Goal: Task Accomplishment & Management: Manage account settings

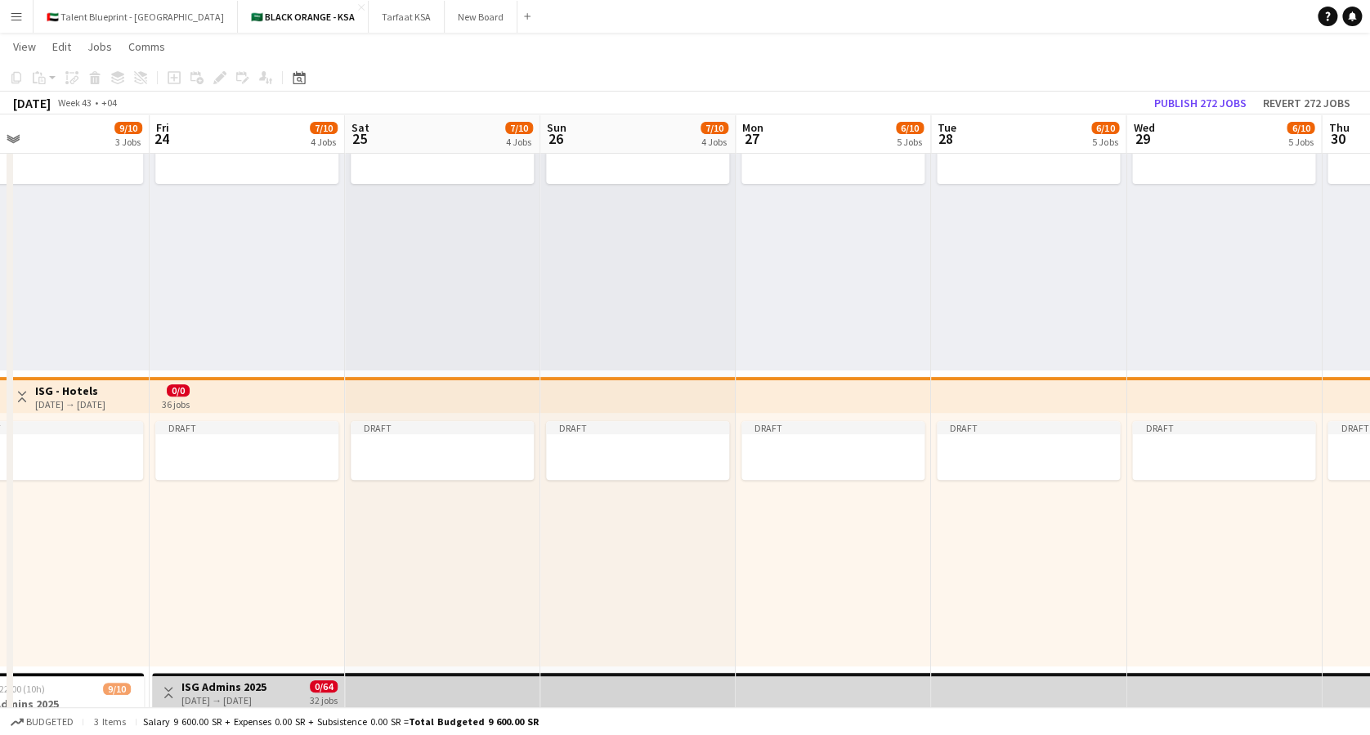
scroll to position [0, 392]
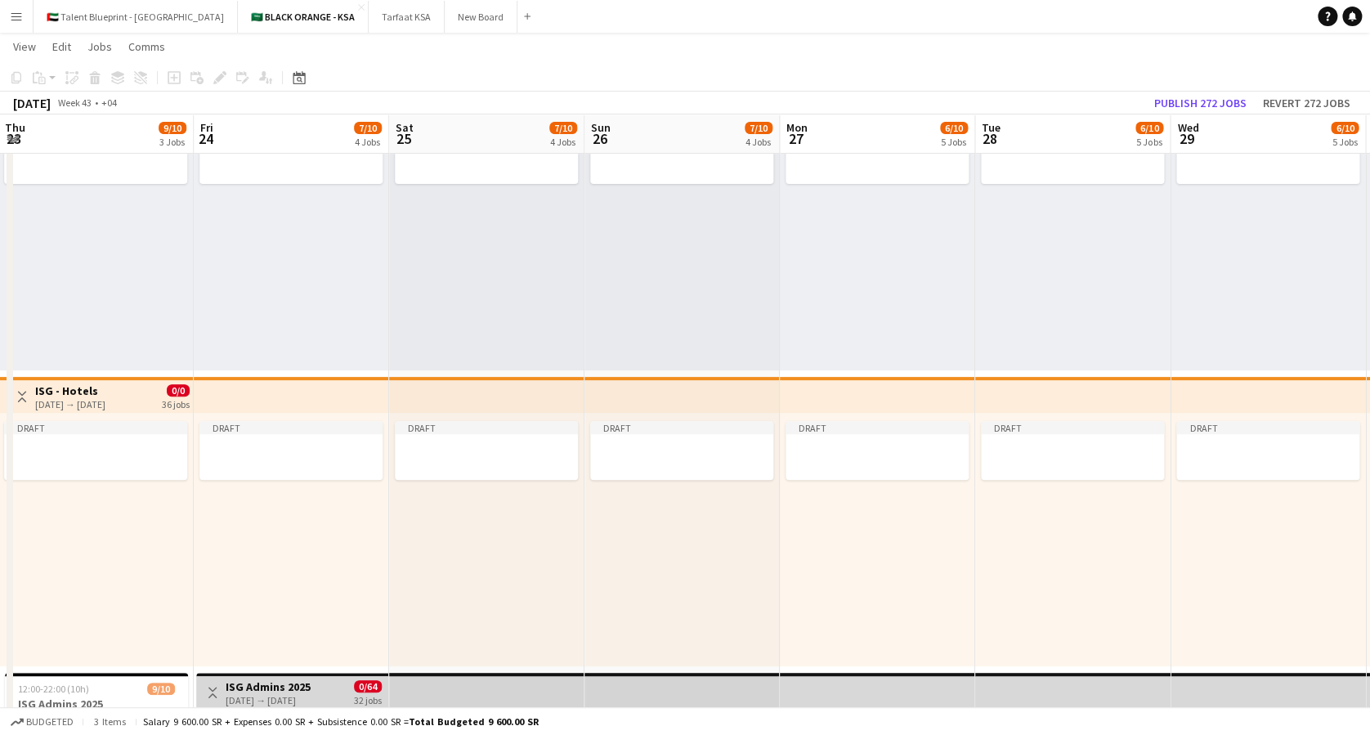
drag, startPoint x: 412, startPoint y: 247, endPoint x: 1079, endPoint y: 256, distance: 666.8
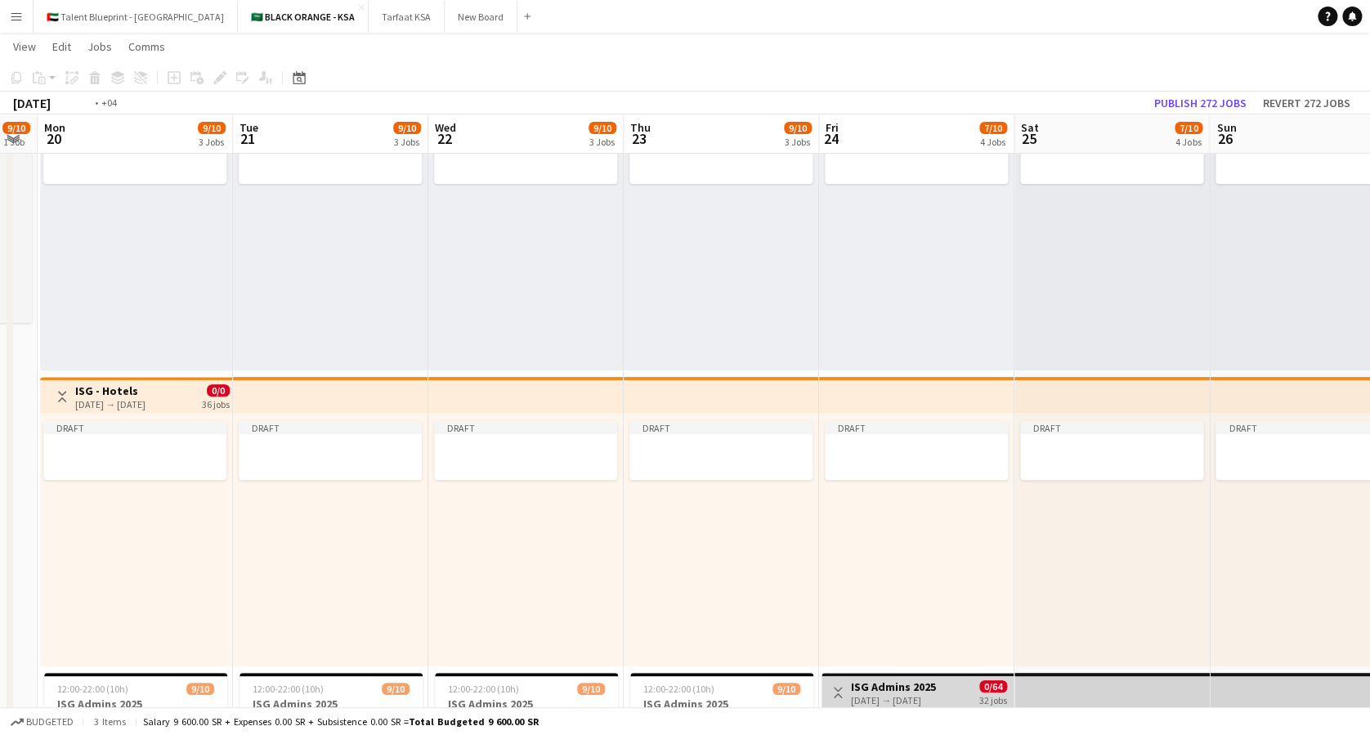
scroll to position [0, 516]
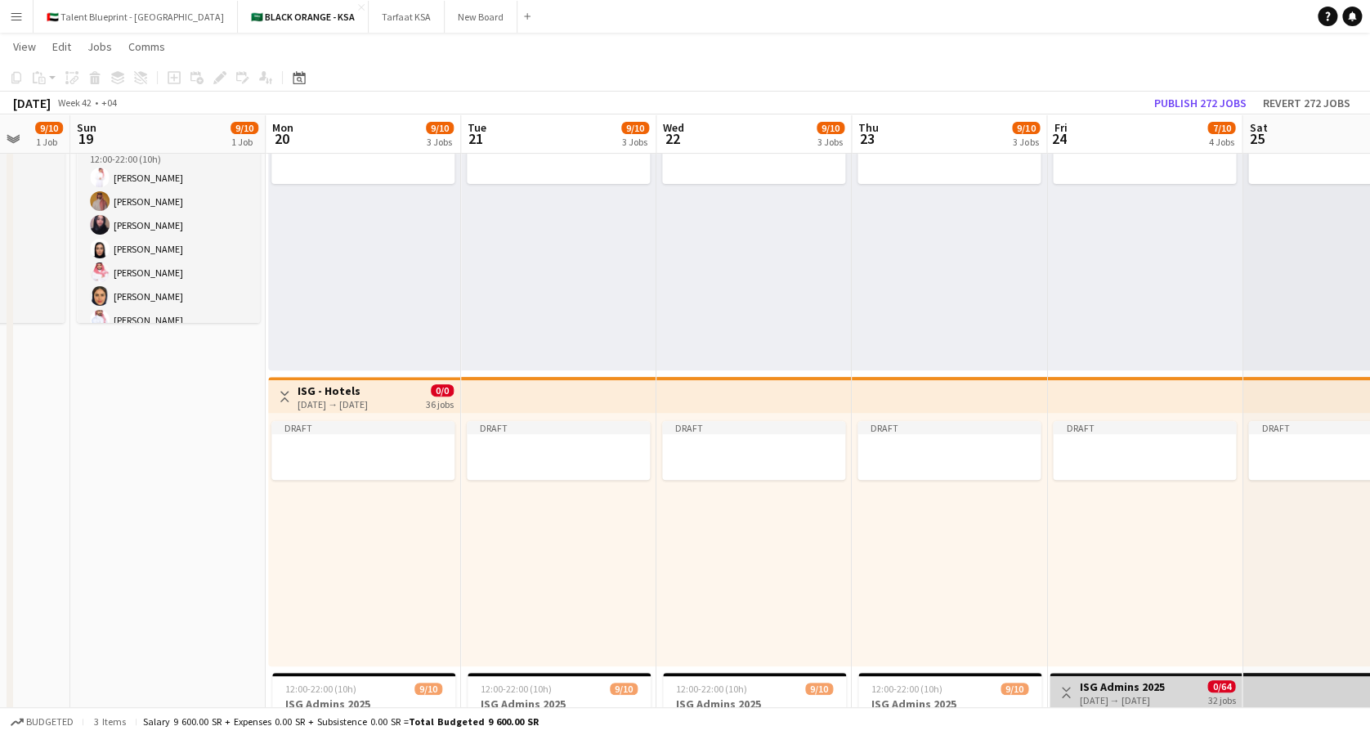
drag, startPoint x: 252, startPoint y: 236, endPoint x: 714, endPoint y: 261, distance: 463.2
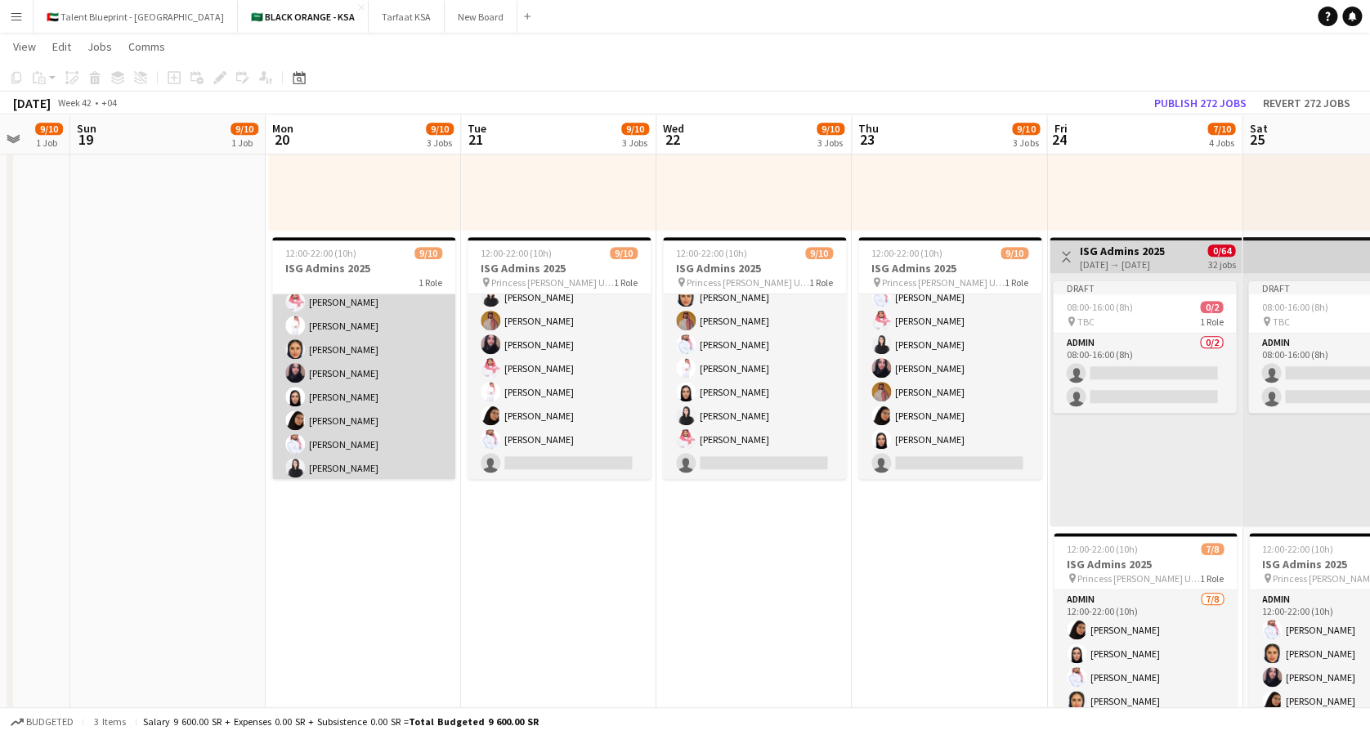
scroll to position [84, 0]
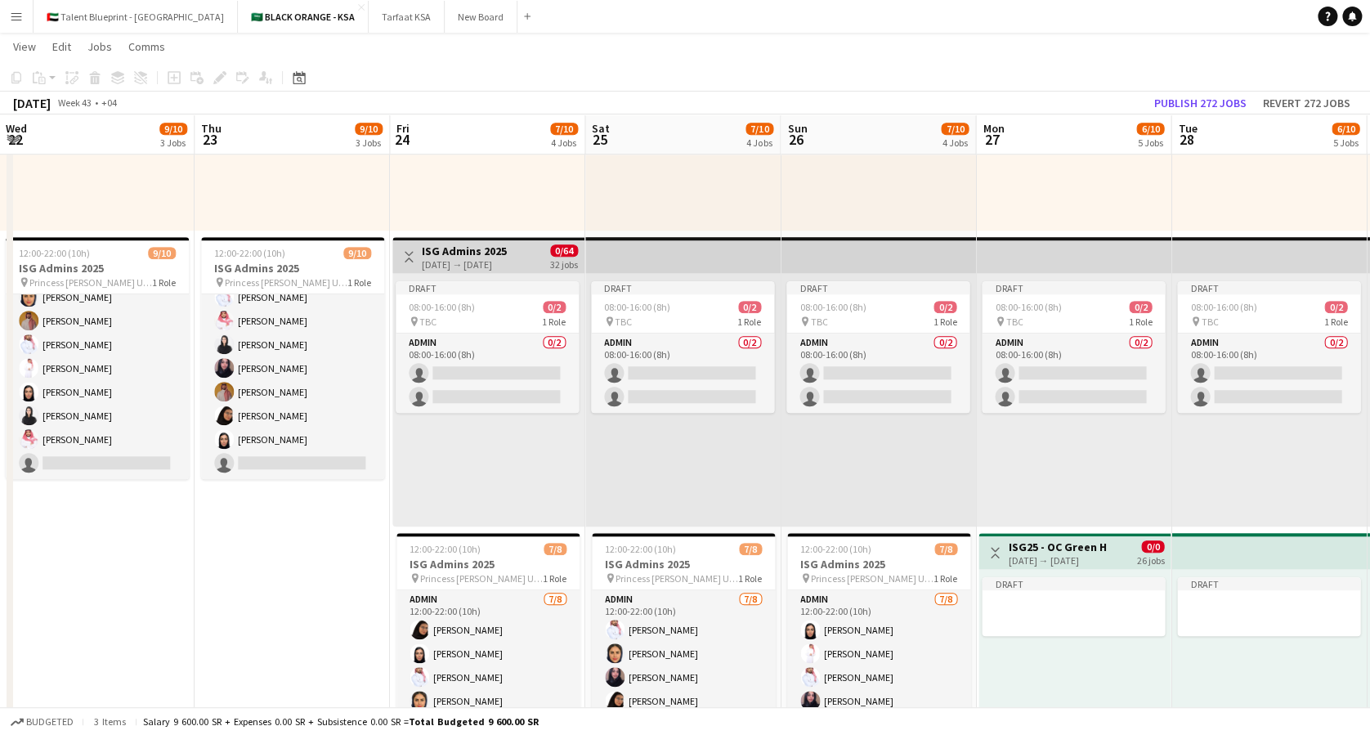
drag, startPoint x: 913, startPoint y: 609, endPoint x: 295, endPoint y: 399, distance: 652.5
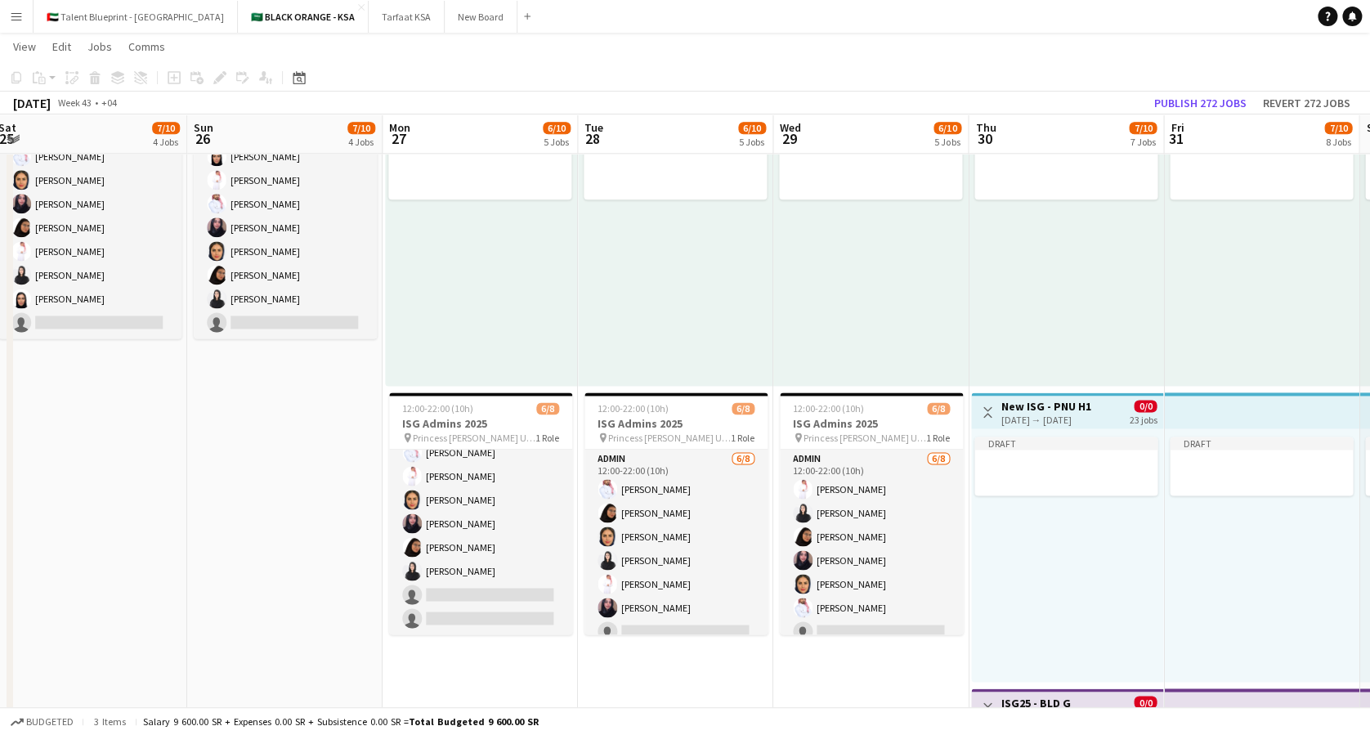
scroll to position [0, 618]
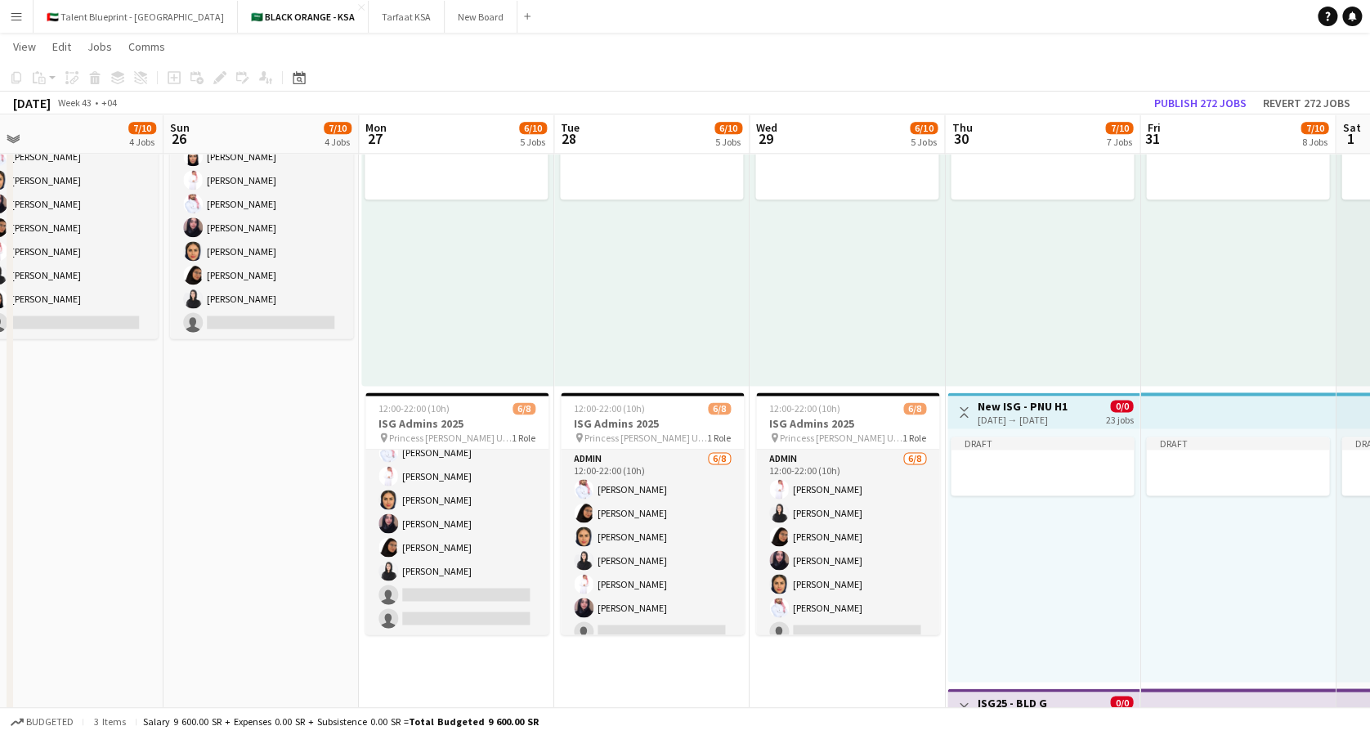
drag, startPoint x: 902, startPoint y: 528, endPoint x: 248, endPoint y: 390, distance: 668.1
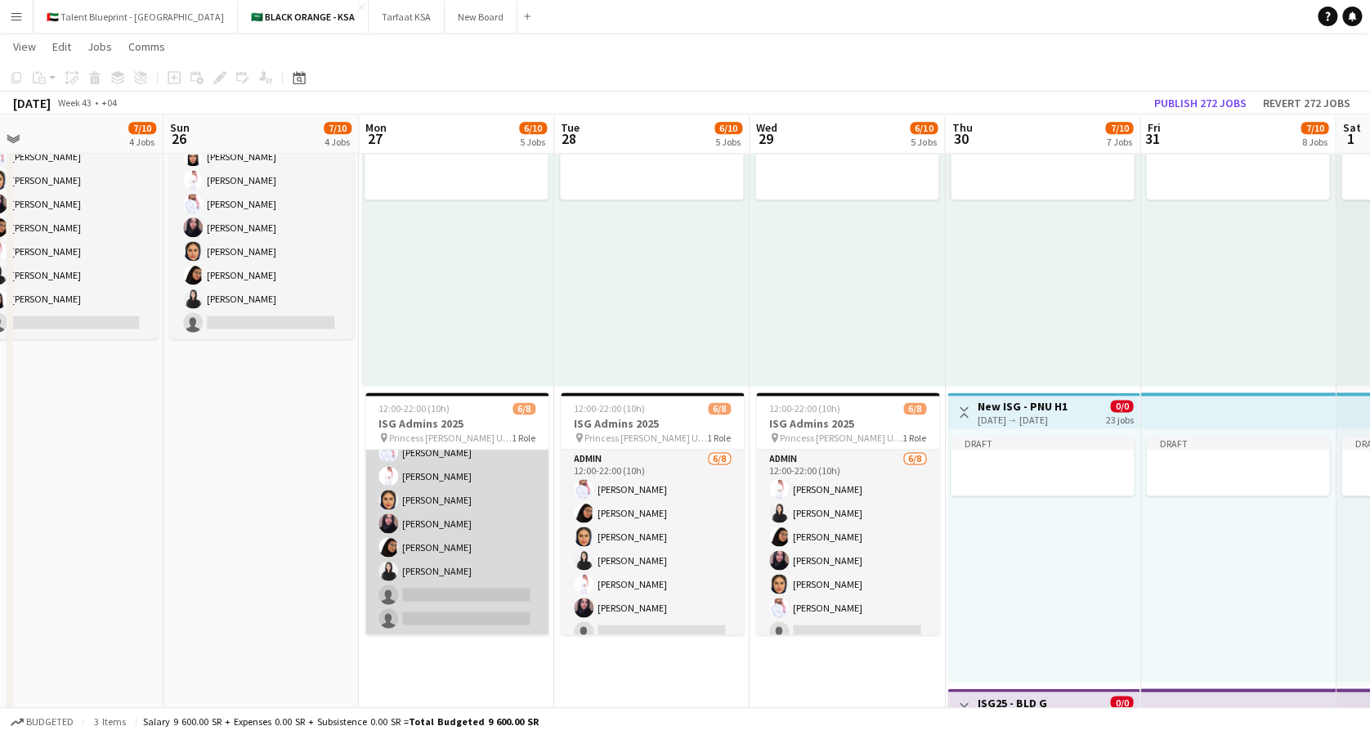
click at [423, 541] on app-card-role "Admin [DATE] 12:00-22:00 (10h) Yazeed Albassri [PERSON_NAME] [PERSON_NAME] [PER…" at bounding box center [456, 523] width 183 height 221
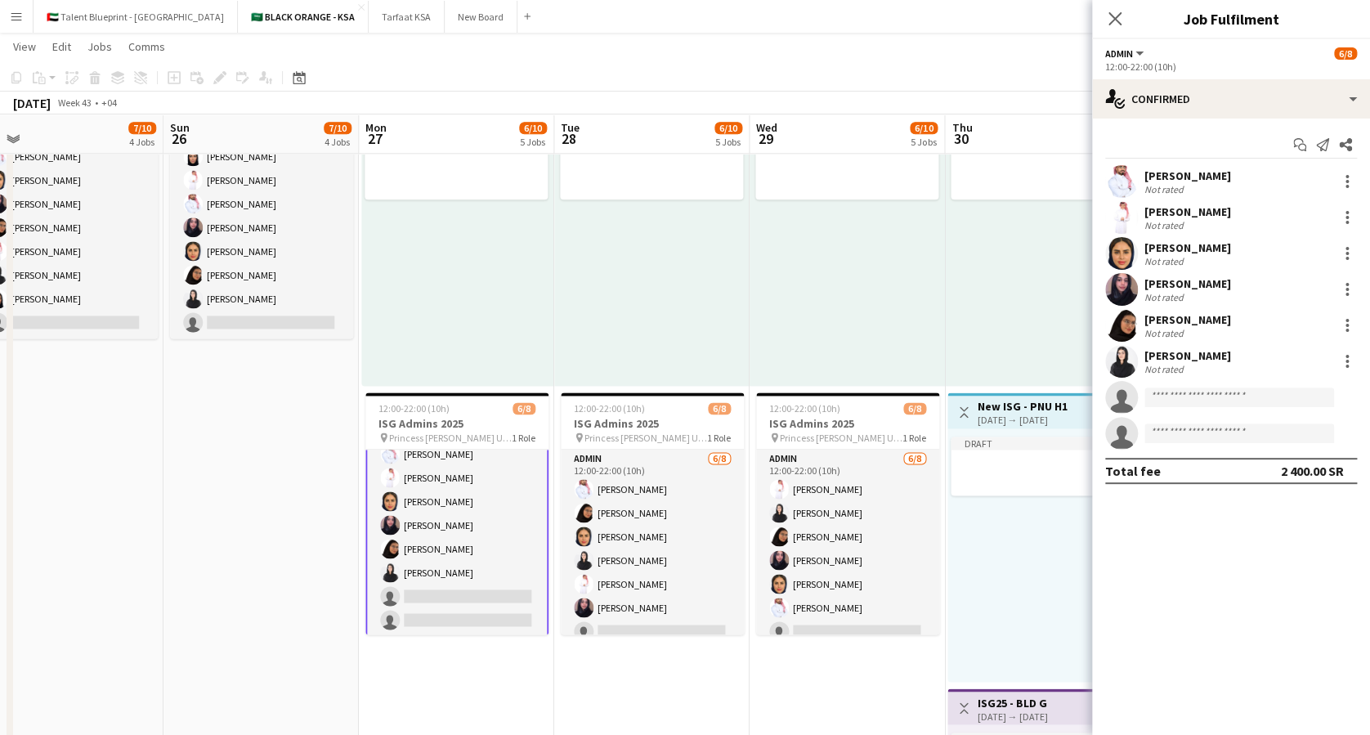
scroll to position [38, 0]
click at [1164, 391] on input at bounding box center [1239, 397] width 190 height 20
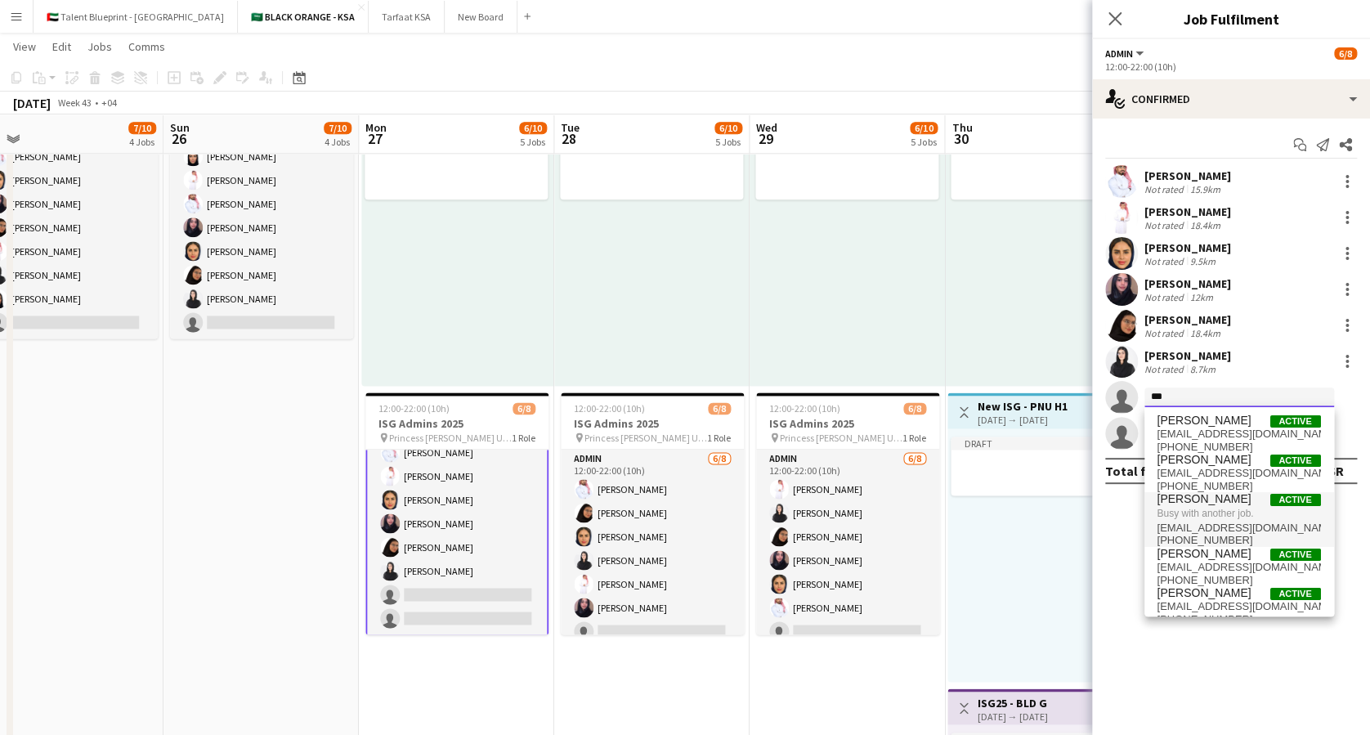
type input "***"
click at [1198, 508] on span "Busy with another job." at bounding box center [1238, 513] width 163 height 15
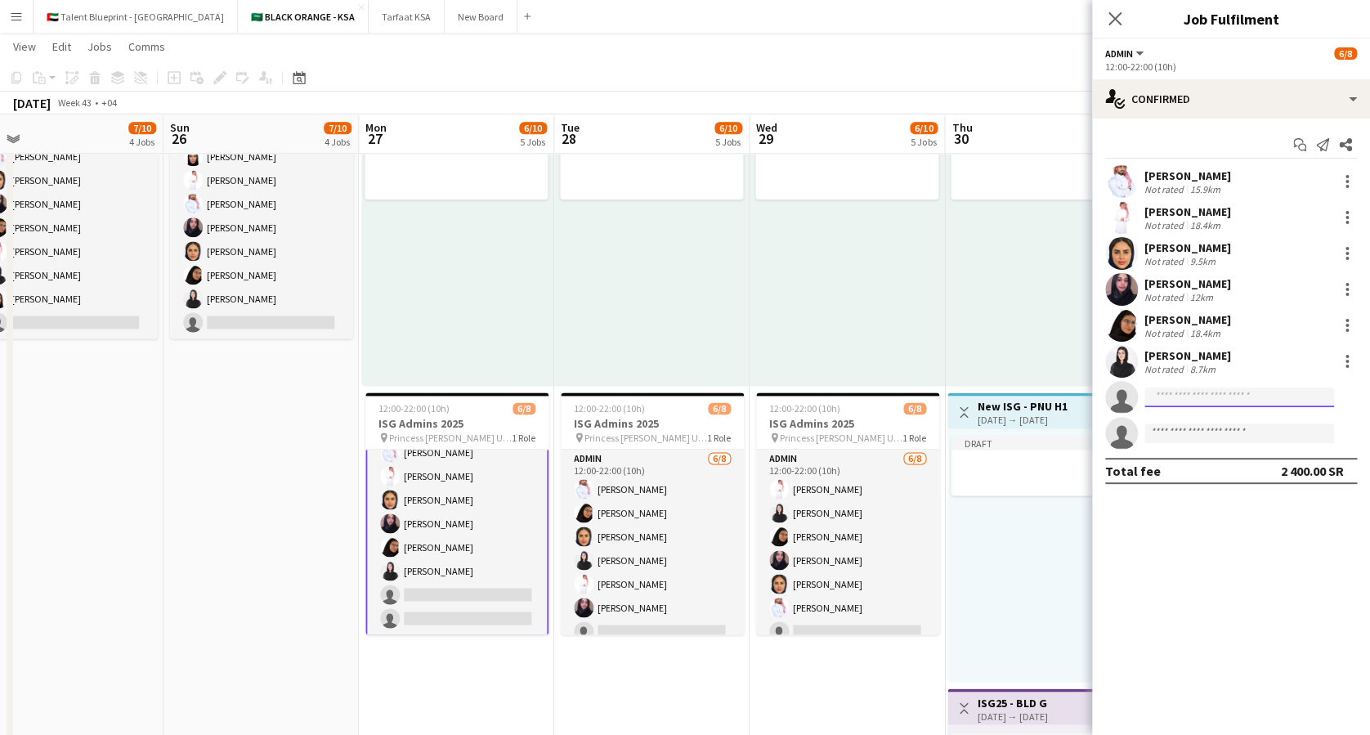
click at [1176, 396] on input at bounding box center [1239, 397] width 190 height 20
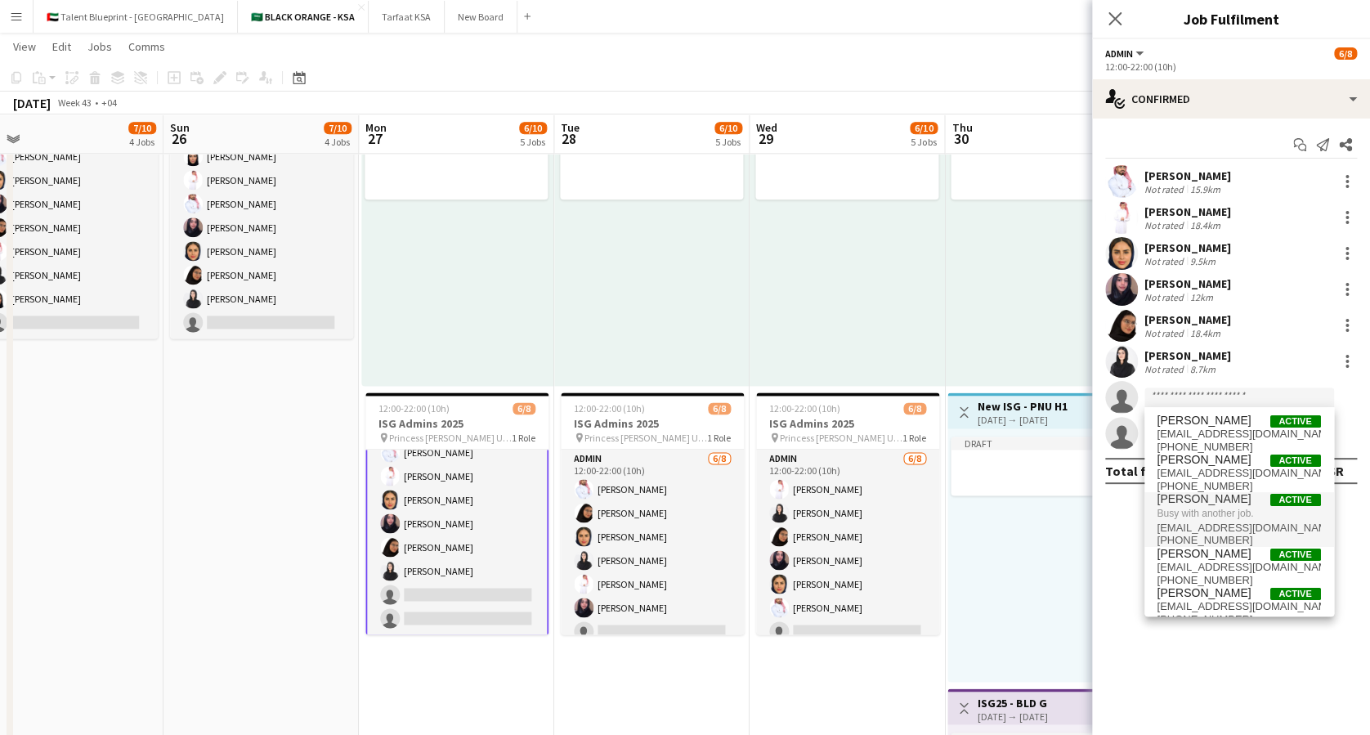
click at [1117, 507] on mat-expansion-panel "check Confirmed Start chat Send notification Share Yazeed Albassri Not rated 15…" at bounding box center [1231, 426] width 278 height 616
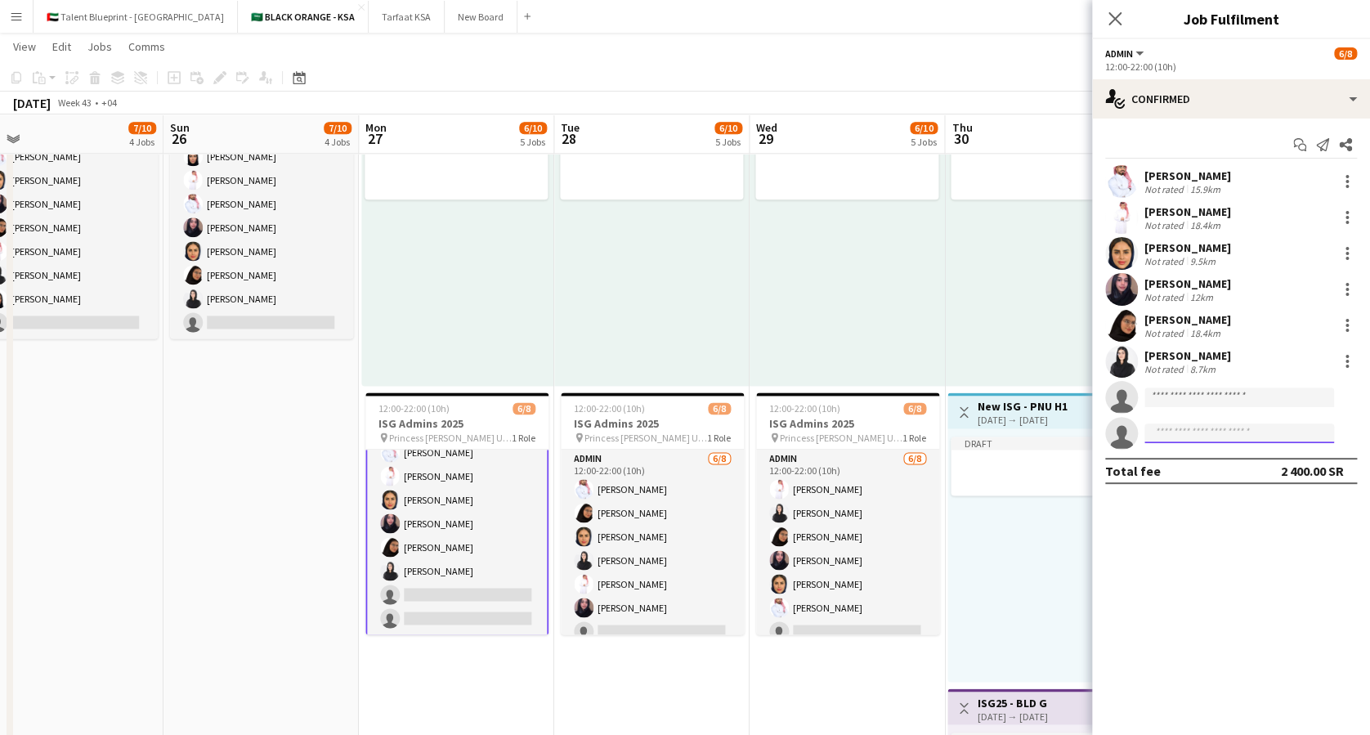
click at [1166, 426] on input at bounding box center [1239, 433] width 190 height 20
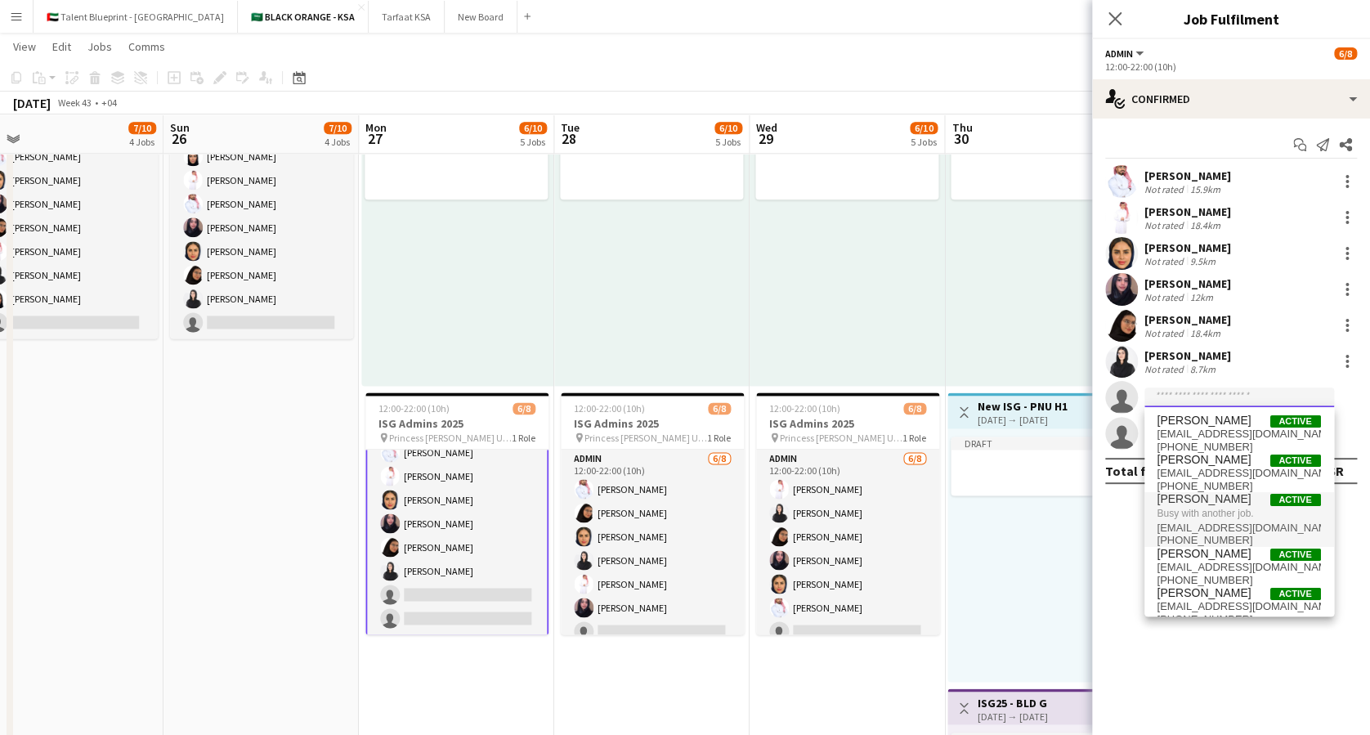
click at [1168, 404] on input at bounding box center [1239, 397] width 190 height 20
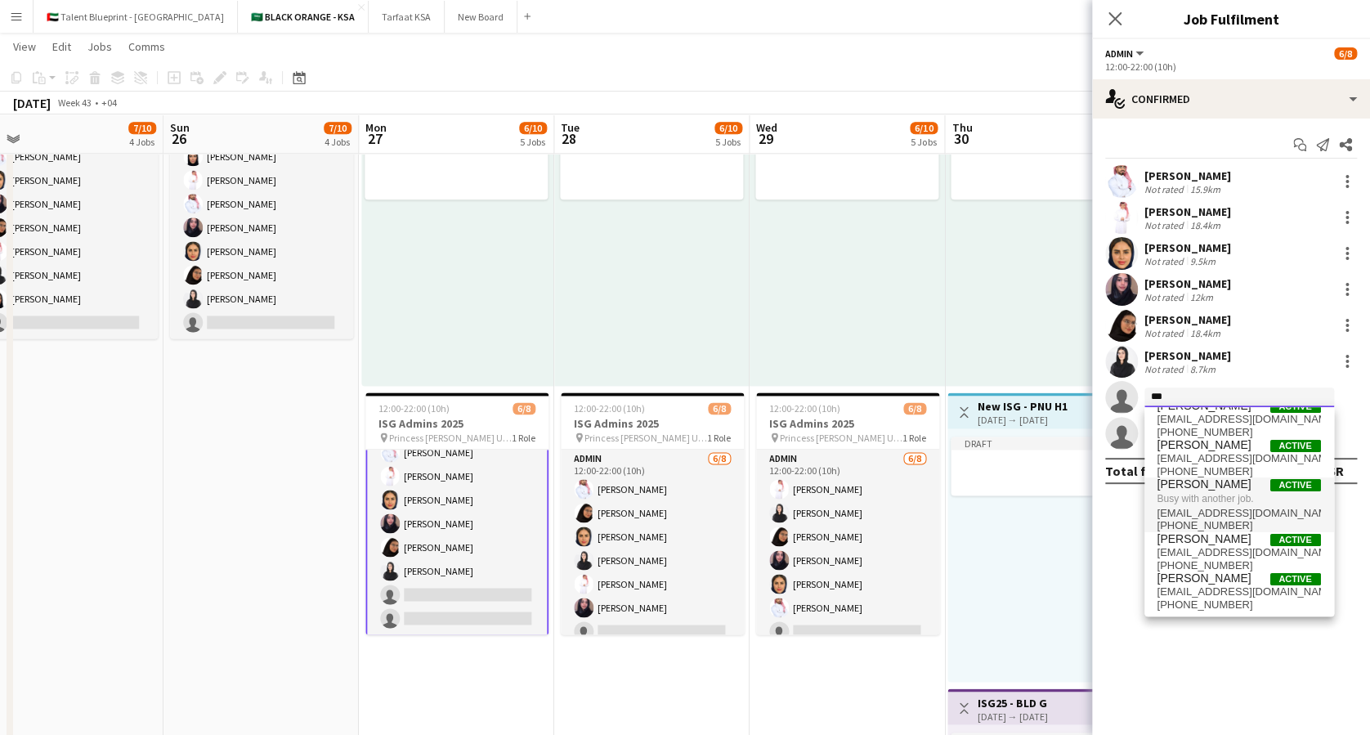
scroll to position [0, 0]
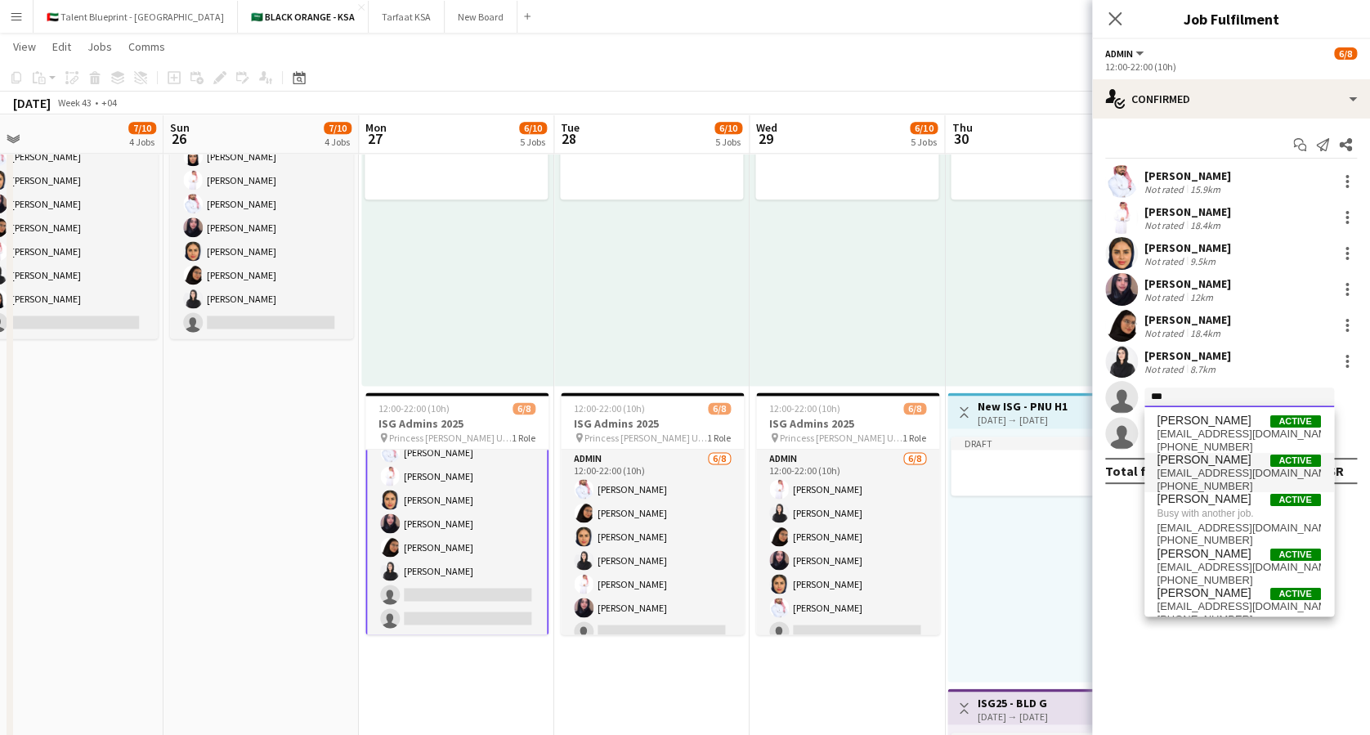
type input "***"
click at [1218, 484] on span "[PHONE_NUMBER]" at bounding box center [1238, 486] width 163 height 13
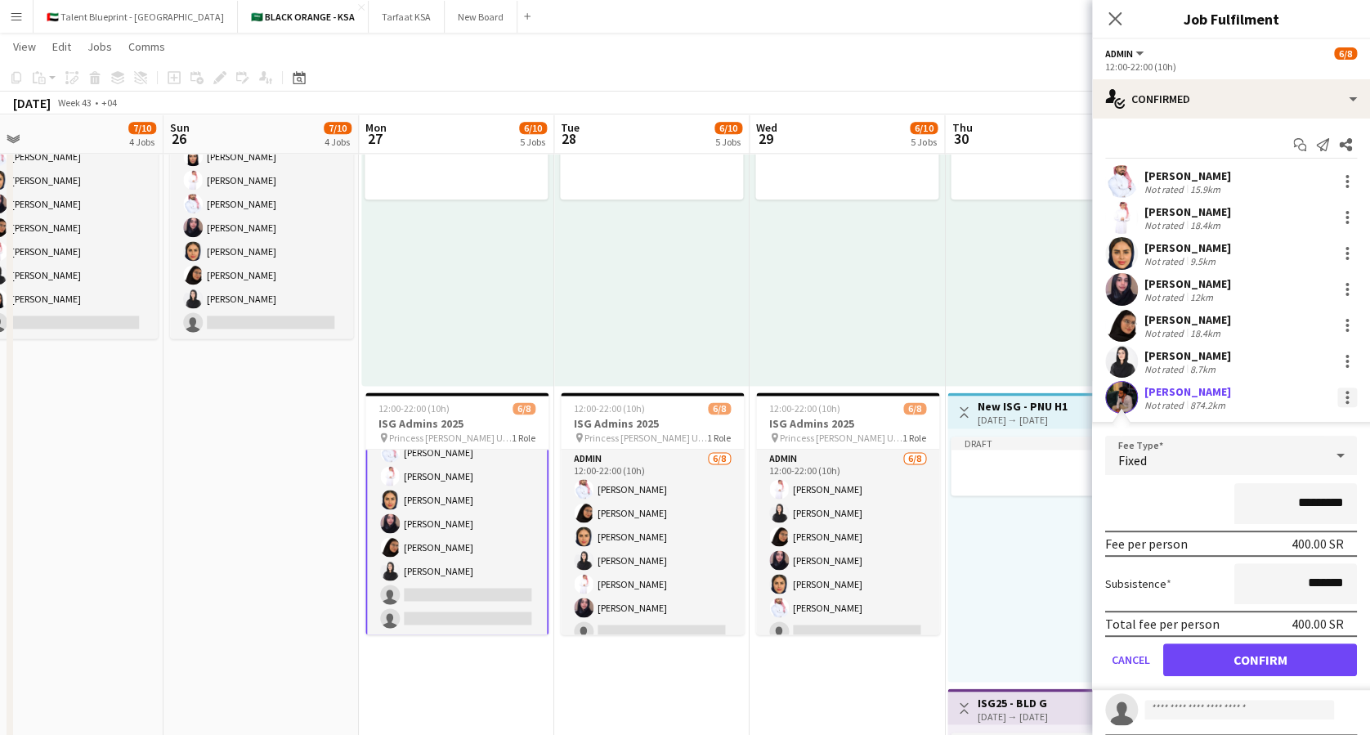
click at [1337, 399] on div at bounding box center [1347, 397] width 20 height 20
click at [1262, 534] on button "Remove" at bounding box center [1276, 544] width 127 height 39
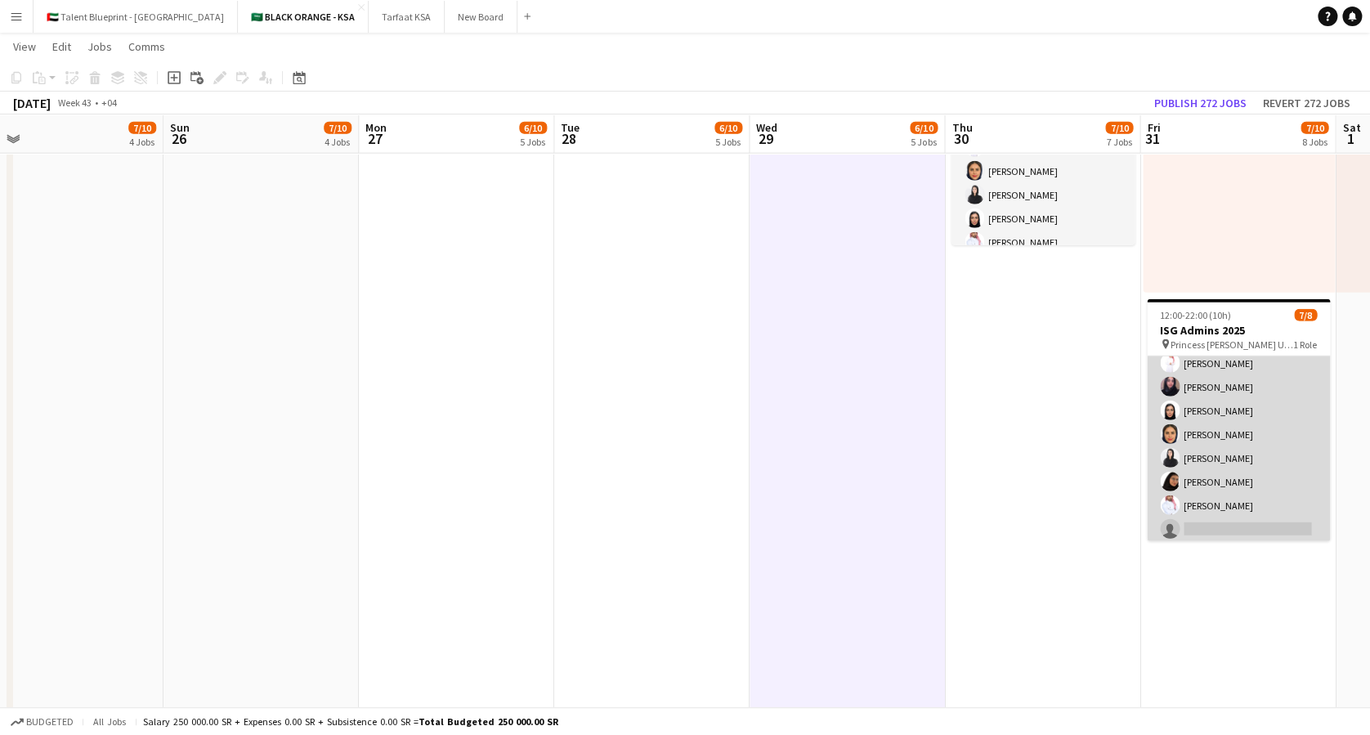
scroll to position [37, 0]
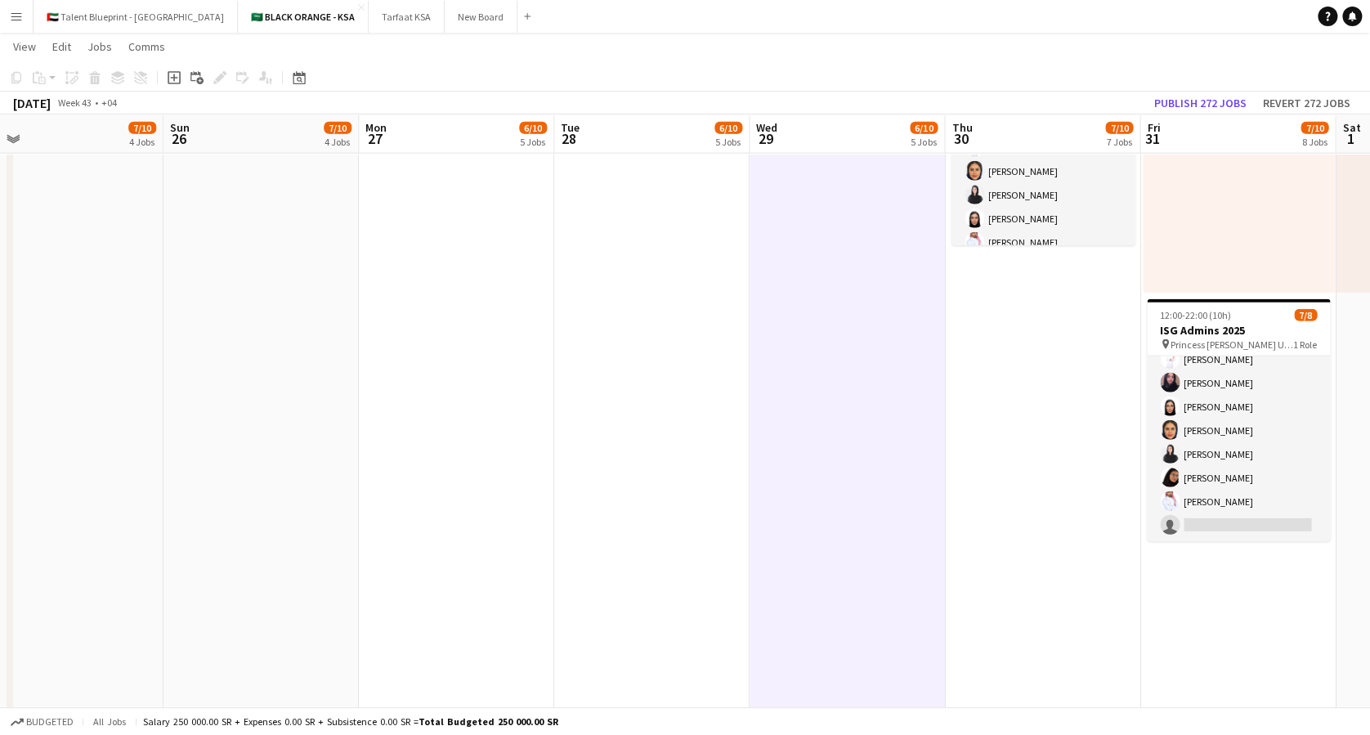
click at [1052, 462] on app-date-cell "Draft Draft Draft 08:00-16:00 (8h) 0/2 pin TBC 1 Role Admin 0/2 08:00-16:00 (8h…" at bounding box center [1042, 59] width 195 height 3674
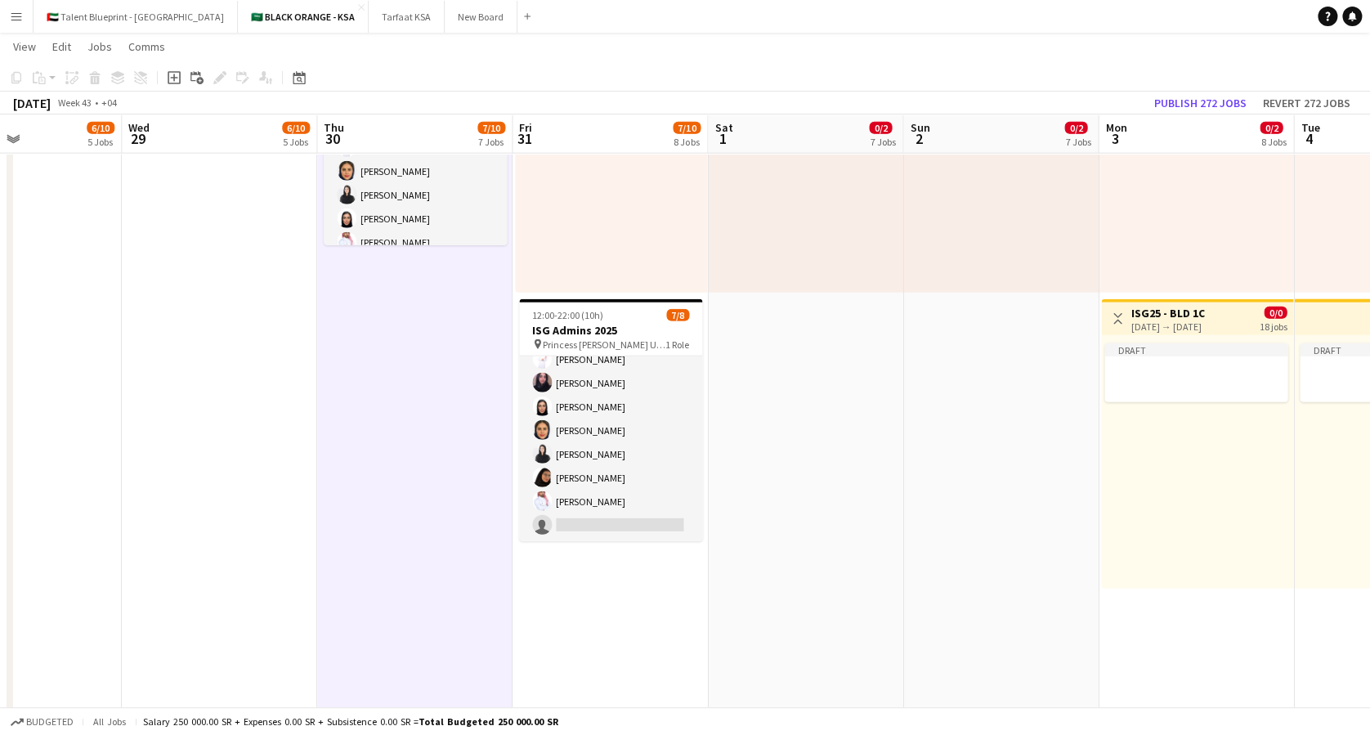
scroll to position [0, 556]
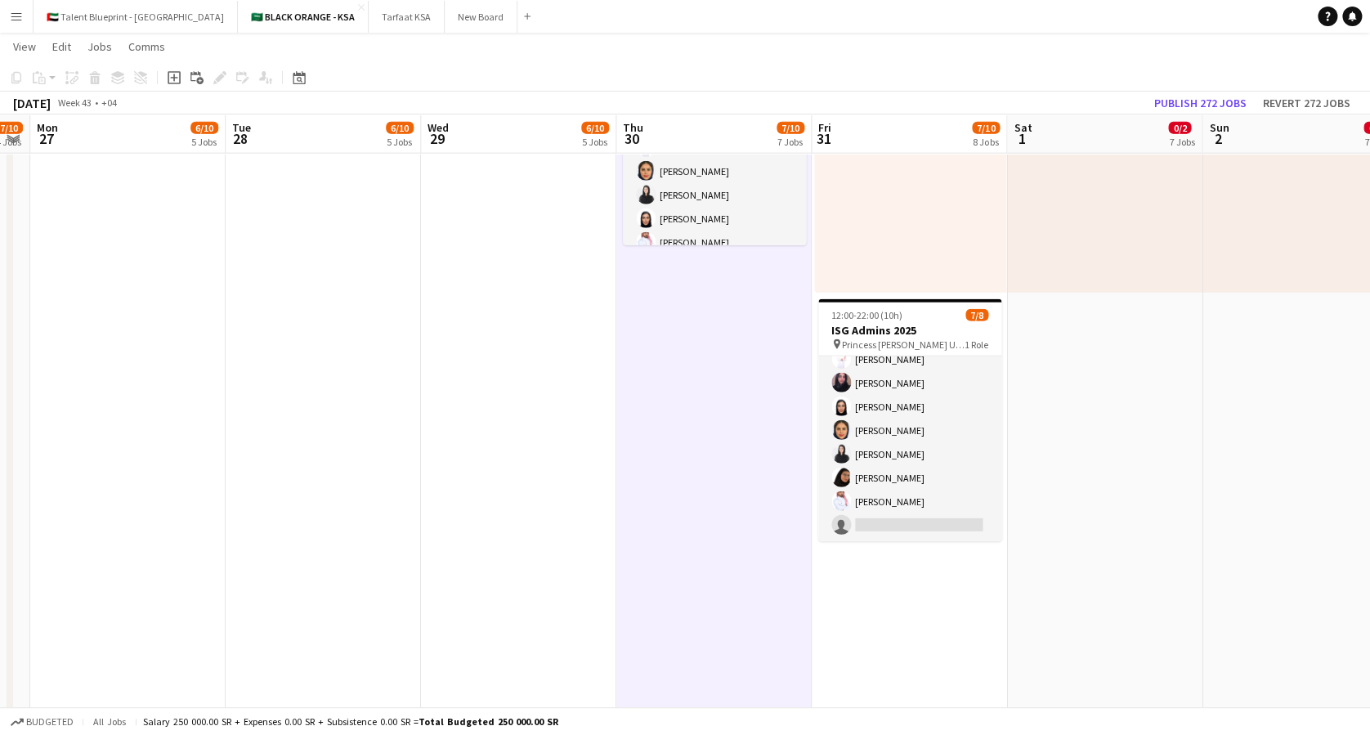
drag, startPoint x: 1069, startPoint y: 467, endPoint x: 740, endPoint y: 520, distance: 332.8
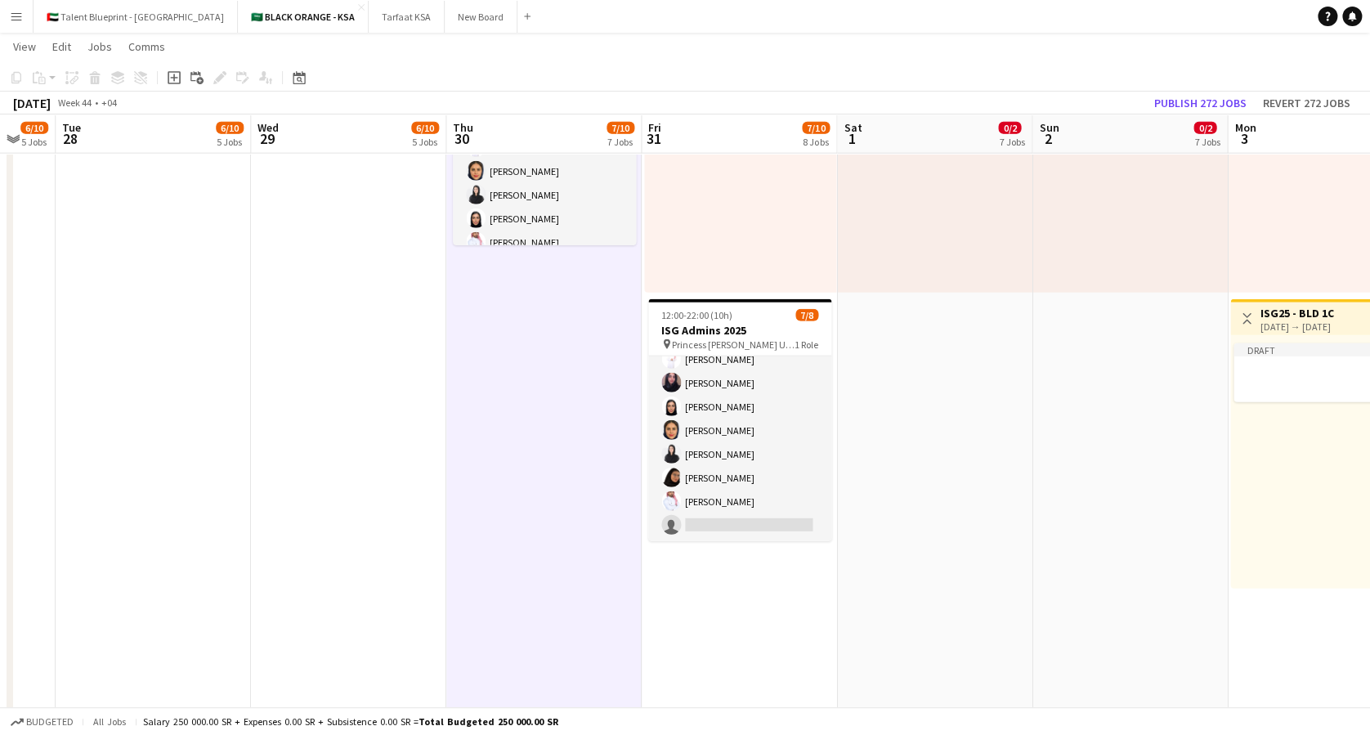
drag, startPoint x: 1061, startPoint y: 431, endPoint x: 891, endPoint y: 470, distance: 173.6
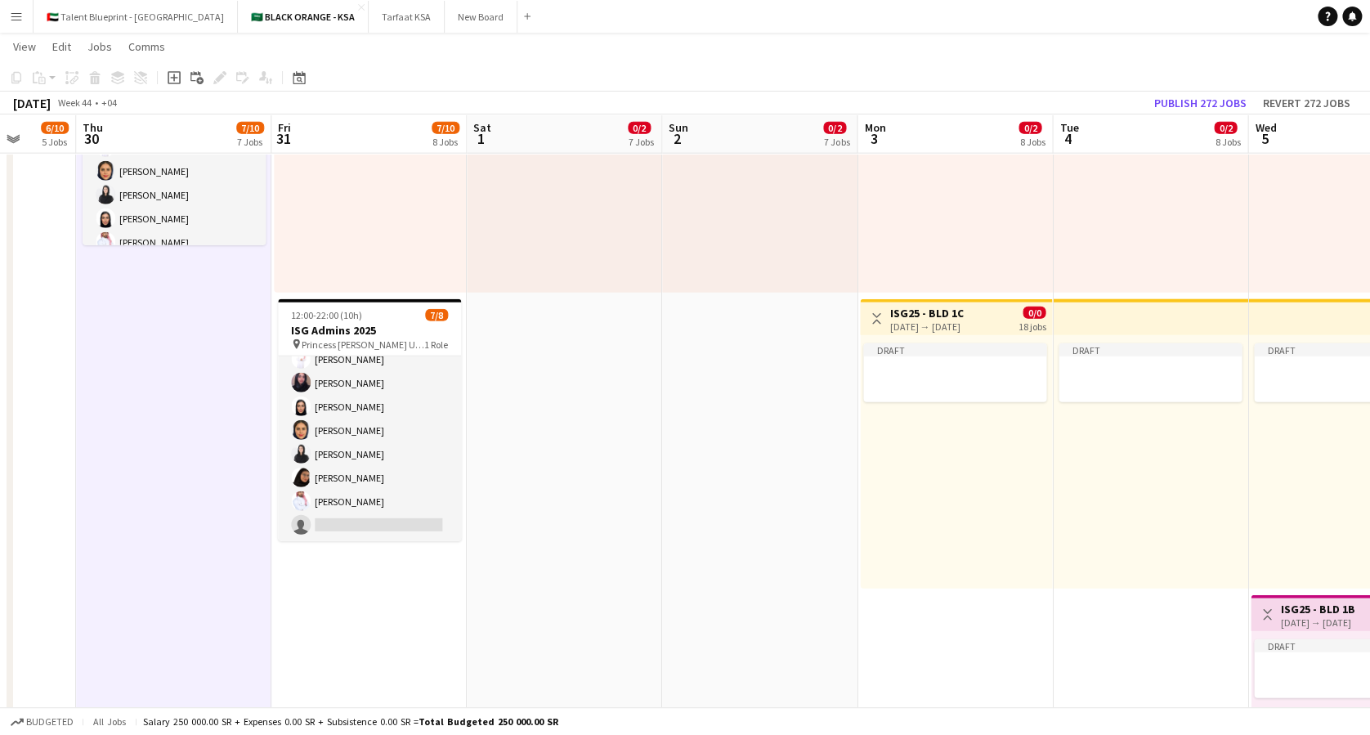
drag, startPoint x: 1112, startPoint y: 409, endPoint x: 742, endPoint y: 467, distance: 374.6
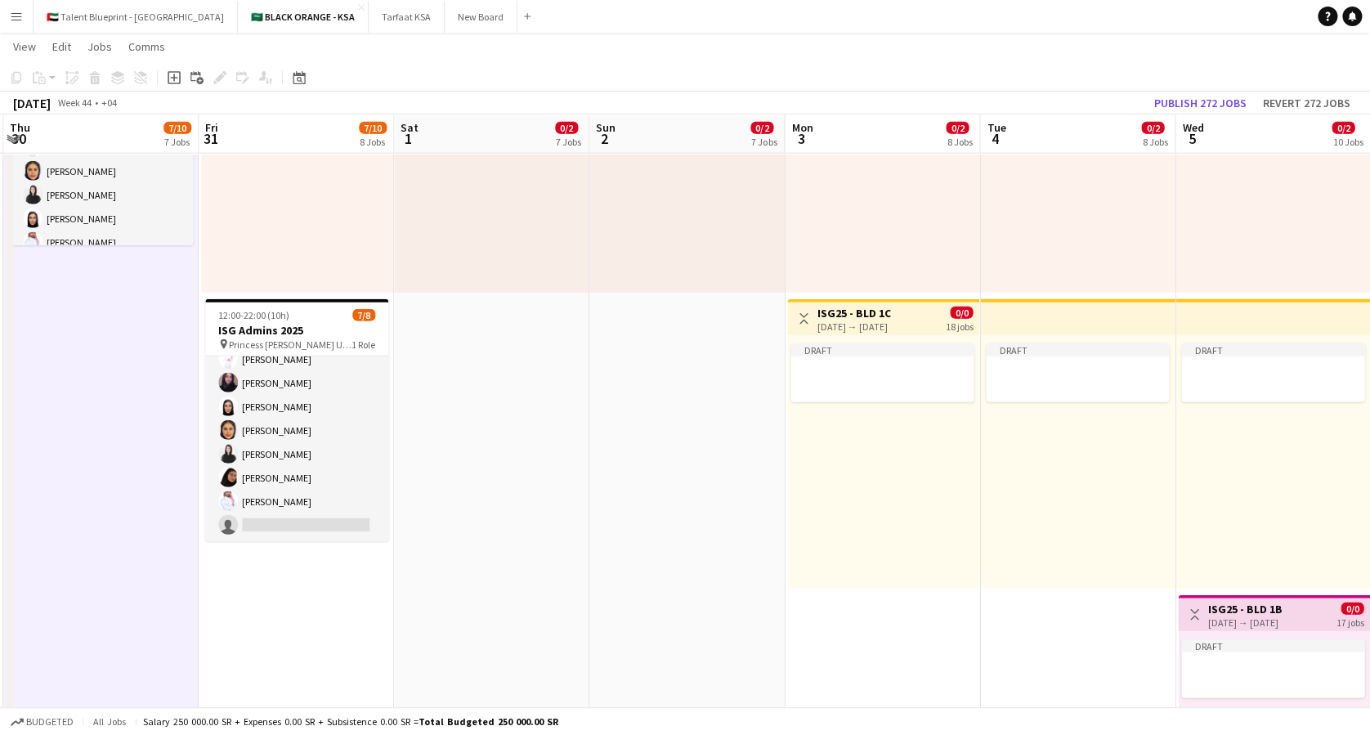
scroll to position [0, 493]
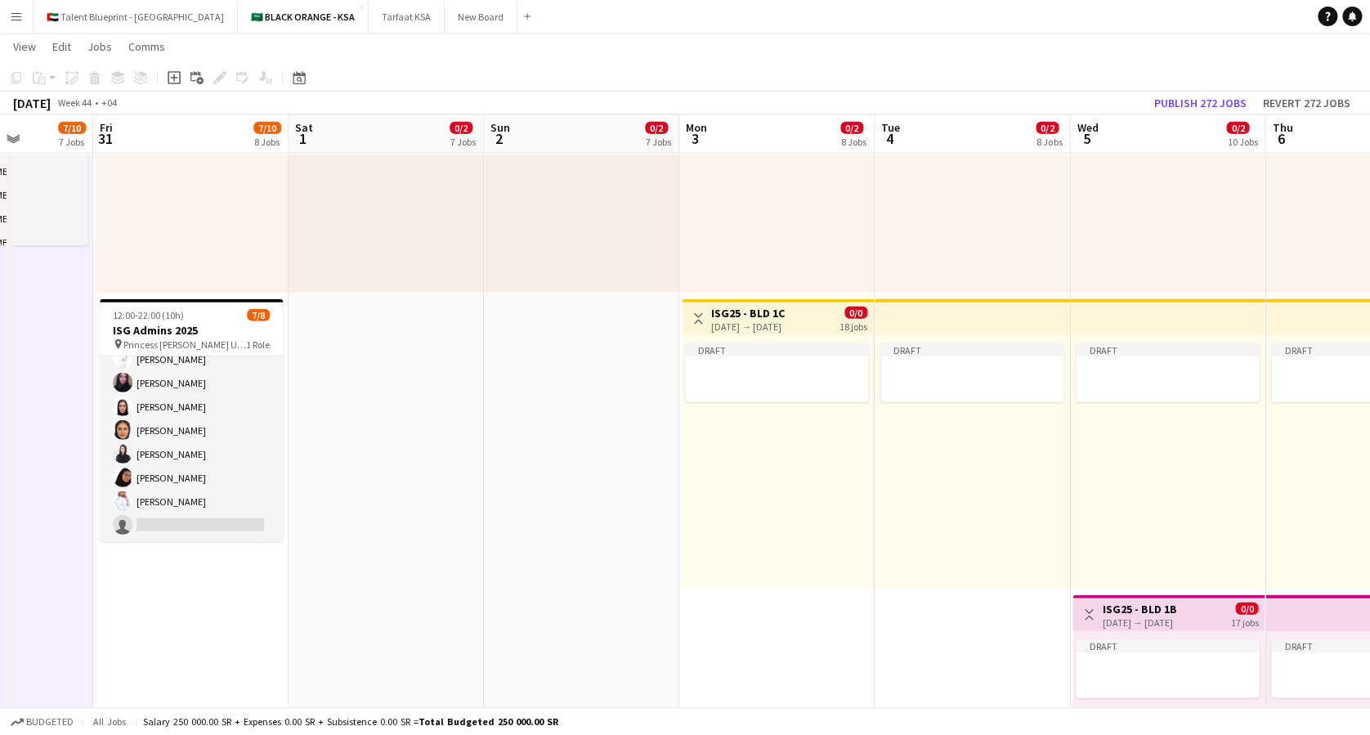
drag, startPoint x: 1017, startPoint y: 436, endPoint x: 839, endPoint y: 467, distance: 181.0
